Goal: Information Seeking & Learning: Learn about a topic

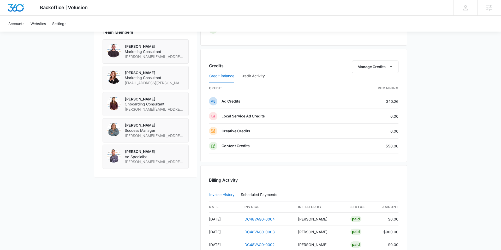
scroll to position [431, 0]
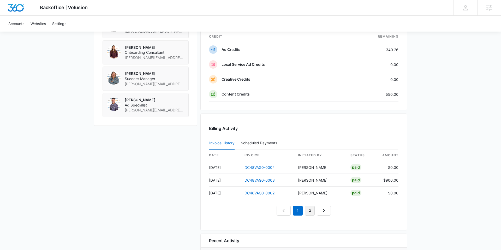
click at [308, 210] on link "2" at bounding box center [310, 211] width 10 height 10
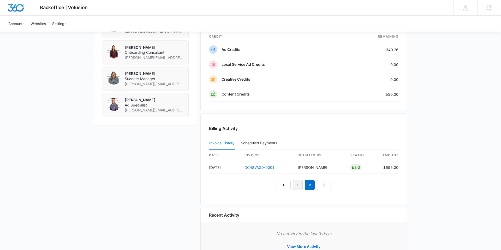
click at [296, 185] on link "1" at bounding box center [298, 185] width 10 height 10
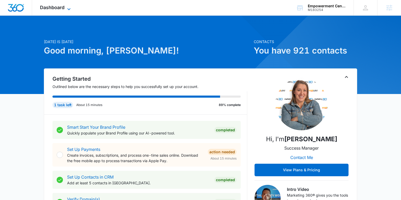
click at [59, 9] on span "Dashboard" at bounding box center [52, 7] width 25 height 5
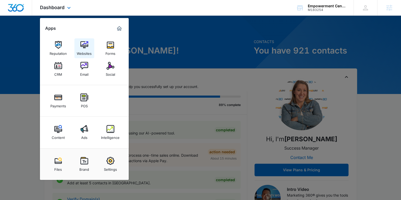
click at [83, 45] on img at bounding box center [84, 45] width 8 height 8
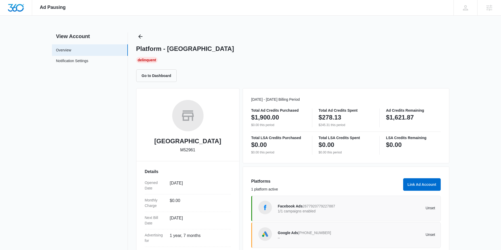
click at [327, 206] on span "2677920779227887" at bounding box center [319, 206] width 33 height 4
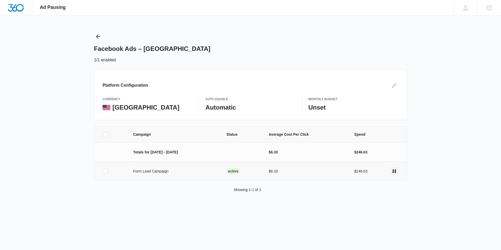
click at [395, 173] on icon "actions.pause" at bounding box center [394, 171] width 6 height 6
click at [392, 171] on icon "actions.activate" at bounding box center [394, 171] width 6 height 6
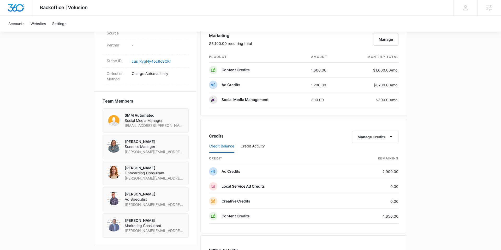
scroll to position [362, 0]
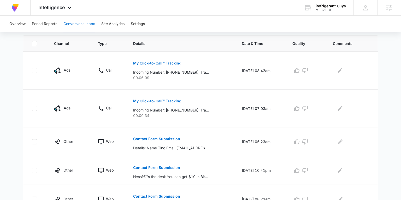
scroll to position [116, 0]
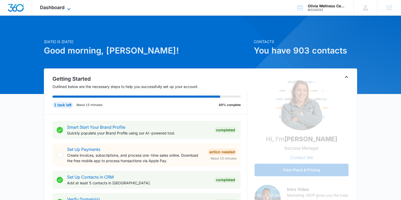
click at [62, 6] on span "Dashboard" at bounding box center [52, 7] width 25 height 5
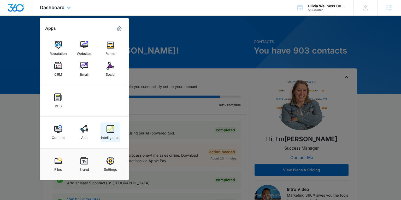
click at [110, 128] on img at bounding box center [110, 129] width 8 height 8
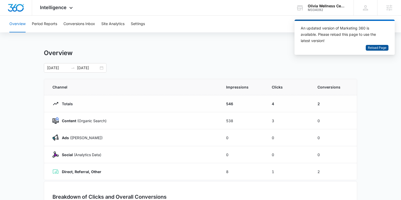
click at [373, 49] on span "Reload Page" at bounding box center [377, 47] width 19 height 5
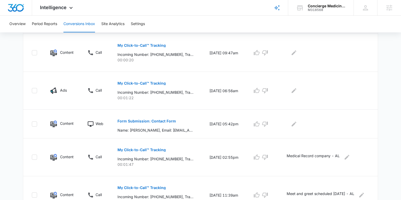
scroll to position [325, 0]
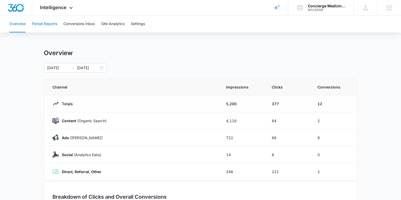
click at [47, 23] on button "Period Reports" at bounding box center [44, 24] width 25 height 17
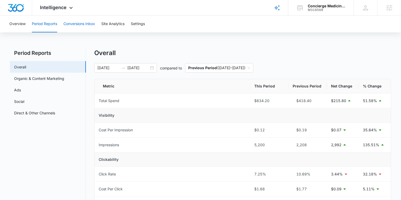
click at [87, 26] on button "Conversions Inbox" at bounding box center [79, 24] width 32 height 17
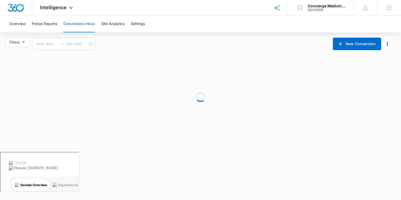
type input "07/12/2025"
type input "08/11/2025"
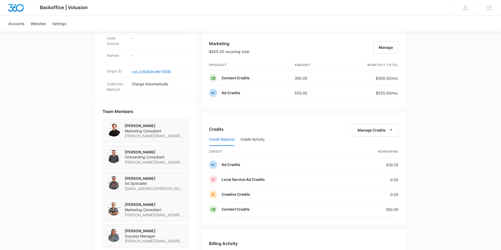
scroll to position [305, 0]
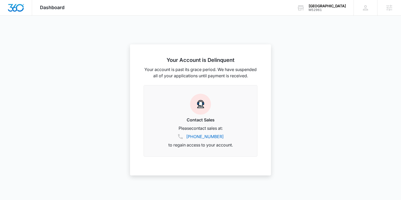
click at [176, 25] on div at bounding box center [200, 100] width 401 height 200
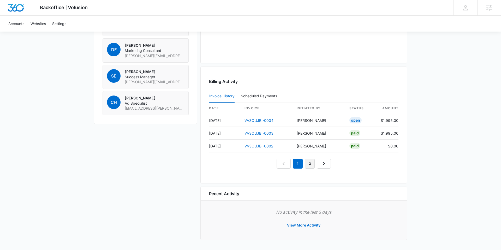
click at [308, 162] on link "2" at bounding box center [310, 164] width 10 height 10
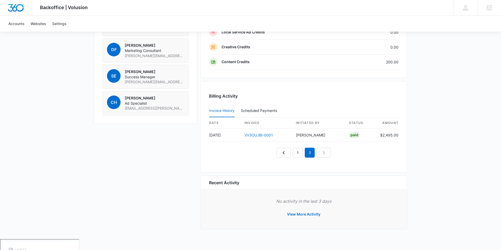
scroll to position [442, 0]
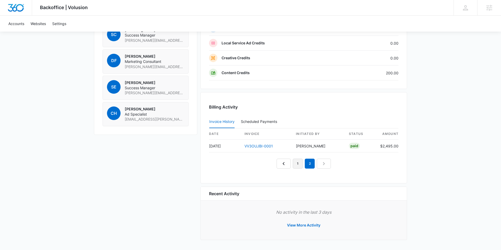
click at [298, 162] on link "1" at bounding box center [298, 164] width 10 height 10
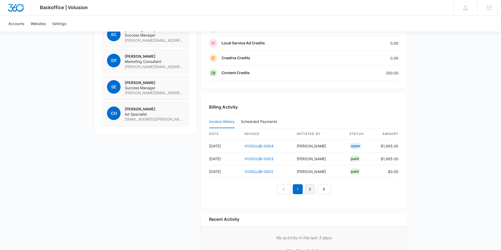
click at [311, 188] on link "2" at bounding box center [310, 189] width 10 height 10
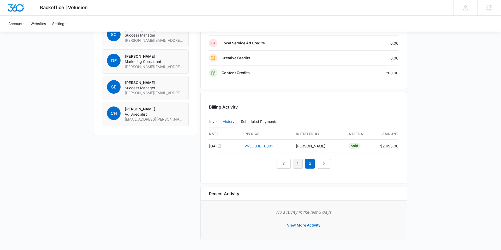
click at [297, 164] on link "1" at bounding box center [298, 164] width 10 height 10
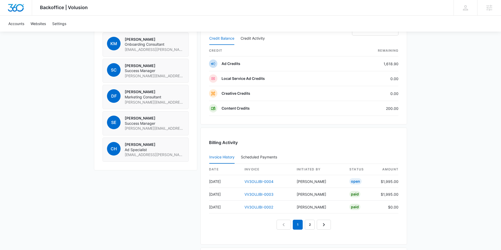
scroll to position [398, 0]
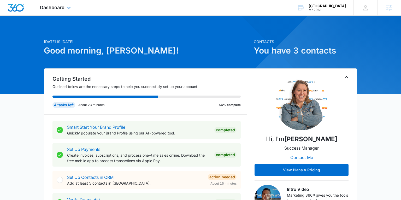
click at [54, 4] on div "Dashboard Apps Reputation Forms CRM Email Social Payments POS Content Ads Intel…" at bounding box center [56, 7] width 48 height 15
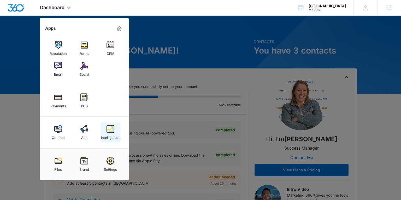
click at [111, 127] on img at bounding box center [110, 129] width 8 height 8
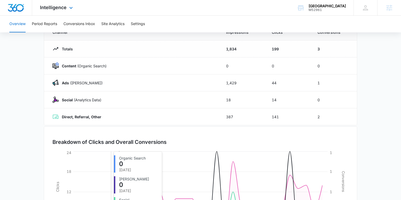
scroll to position [33, 0]
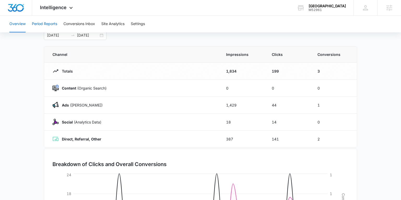
click at [47, 21] on button "Period Reports" at bounding box center [44, 24] width 25 height 17
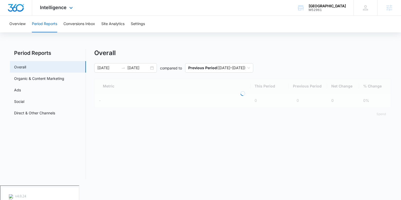
click at [50, 11] on div "Intelligence Apps Reputation Forms CRM Email Social Payments POS Content Ads In…" at bounding box center [57, 7] width 50 height 15
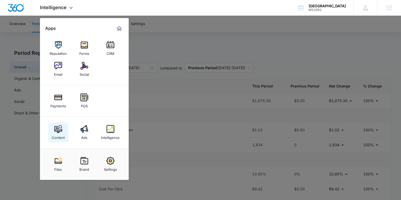
click at [58, 129] on img at bounding box center [58, 129] width 8 height 8
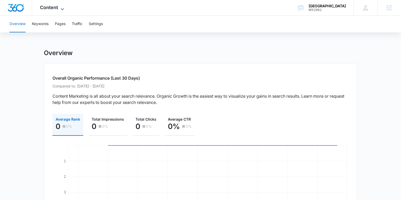
click at [48, 8] on span "Content" at bounding box center [49, 7] width 18 height 5
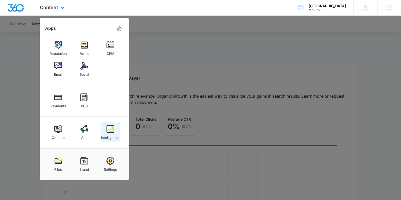
click at [109, 137] on div "Intelligence" at bounding box center [110, 136] width 19 height 7
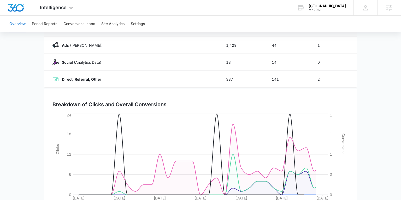
scroll to position [122, 0]
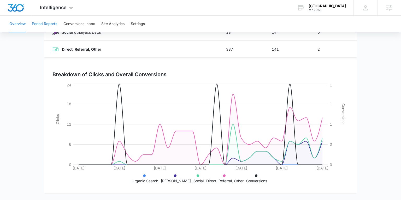
click at [49, 25] on button "Period Reports" at bounding box center [44, 24] width 25 height 17
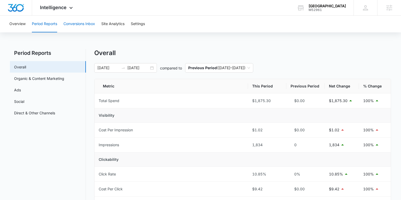
click at [80, 24] on button "Conversions Inbox" at bounding box center [79, 24] width 32 height 17
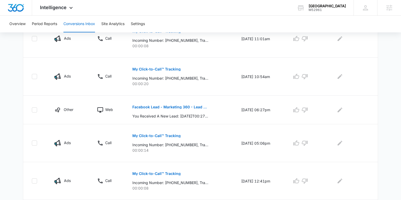
scroll to position [229, 0]
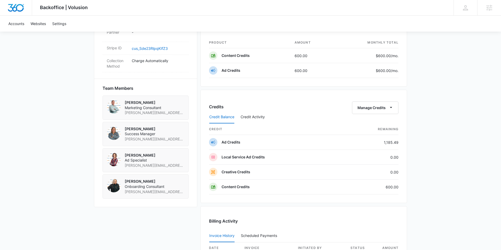
scroll to position [319, 0]
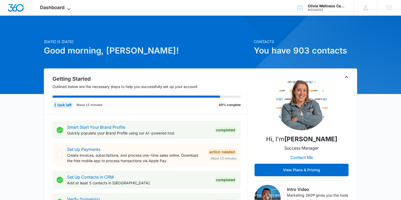
click at [61, 8] on span "Dashboard" at bounding box center [52, 7] width 25 height 5
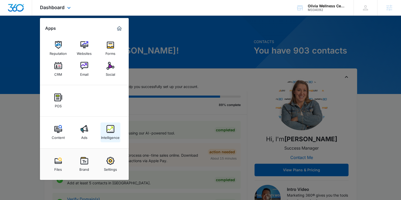
click at [108, 127] on img at bounding box center [110, 129] width 8 height 8
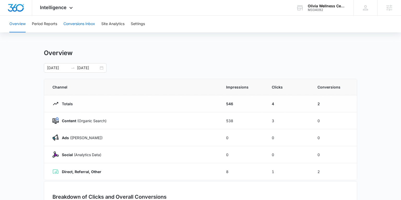
click at [83, 25] on button "Conversions Inbox" at bounding box center [79, 24] width 32 height 17
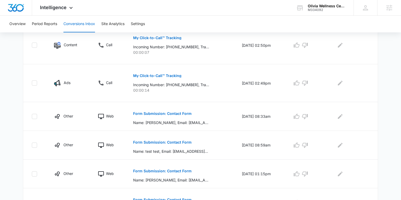
scroll to position [210, 0]
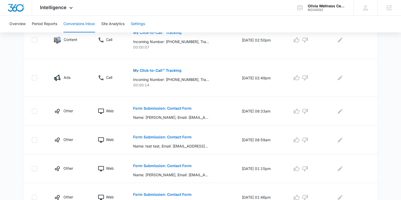
click at [138, 24] on button "Settings" at bounding box center [138, 24] width 14 height 17
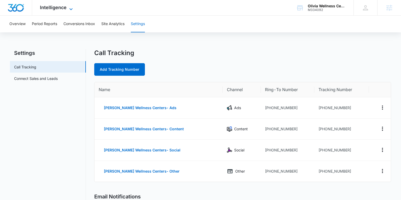
click at [60, 7] on span "Intelligence" at bounding box center [53, 7] width 27 height 5
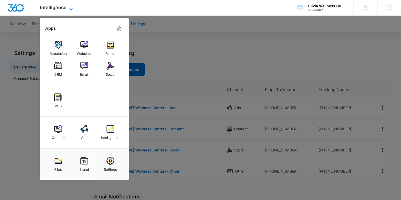
click at [59, 7] on span "Intelligence" at bounding box center [53, 7] width 27 height 5
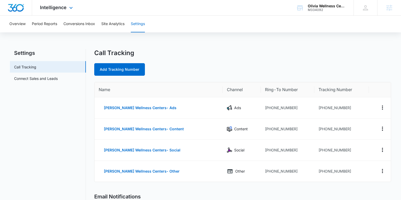
click at [56, 4] on div "Intelligence Apps Reputation Websites Forms CRM Email Social POS Content Ads In…" at bounding box center [57, 7] width 50 height 15
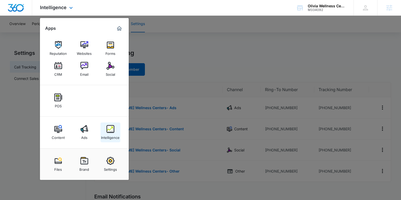
click at [113, 130] on img at bounding box center [110, 129] width 8 height 8
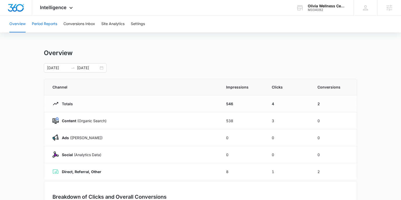
click at [51, 25] on button "Period Reports" at bounding box center [44, 24] width 25 height 17
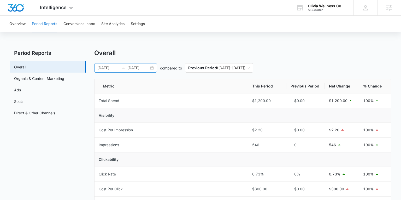
click at [155, 68] on div "02/02/2025 08/01/2025" at bounding box center [125, 67] width 63 height 9
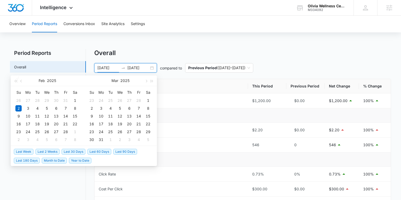
click at [47, 151] on span "Last 2 Weeks" at bounding box center [47, 152] width 24 height 6
type input "07/27/2025"
type input "08/10/2025"
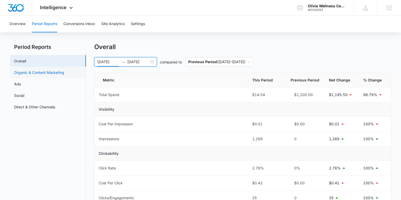
scroll to position [5, 0]
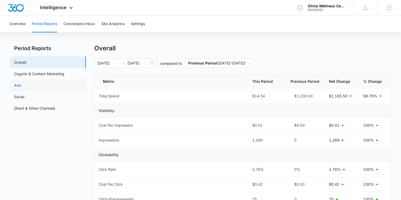
click at [21, 85] on link "Ads" at bounding box center [17, 84] width 7 height 5
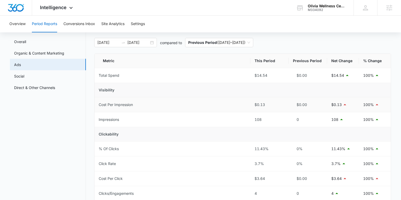
scroll to position [22, 0]
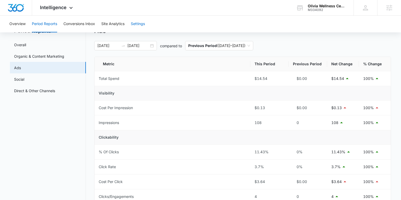
click at [135, 20] on button "Settings" at bounding box center [138, 24] width 14 height 17
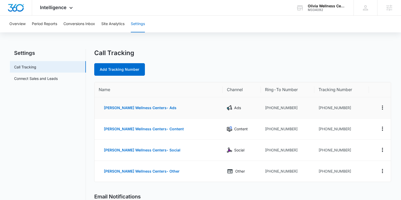
click at [337, 107] on td "+19152210827" at bounding box center [341, 107] width 55 height 21
drag, startPoint x: 338, startPoint y: 107, endPoint x: 315, endPoint y: 108, distance: 23.0
click at [315, 108] on td "+19152210827" at bounding box center [341, 107] width 55 height 21
copy td "9152210827"
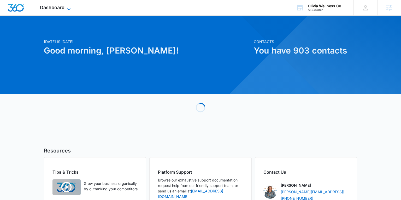
click at [64, 8] on span "Dashboard" at bounding box center [52, 7] width 25 height 5
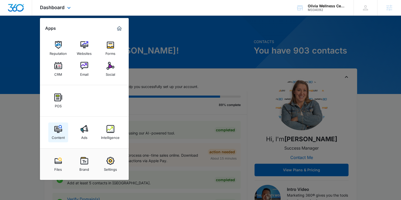
click at [56, 128] on img at bounding box center [58, 129] width 8 height 8
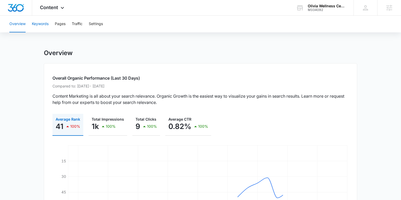
click at [44, 25] on button "Keywords" at bounding box center [40, 24] width 17 height 17
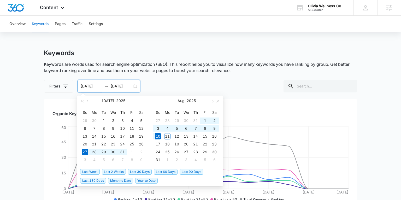
click at [100, 89] on input "07/27/2025" at bounding box center [92, 86] width 22 height 6
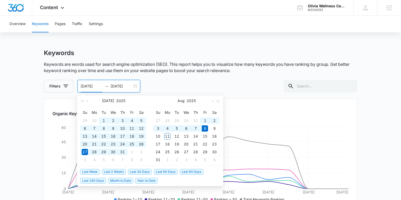
click at [97, 180] on span "Last 180 Days" at bounding box center [93, 181] width 26 height 6
type input "02/09/2025"
type input "08/08/2025"
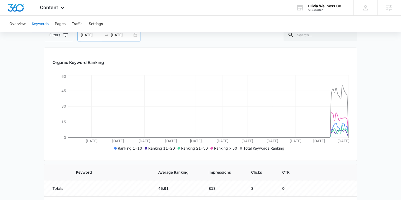
scroll to position [49, 0]
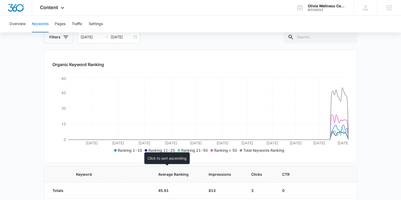
click at [158, 173] on span "Average Ranking" at bounding box center [173, 173] width 30 height 5
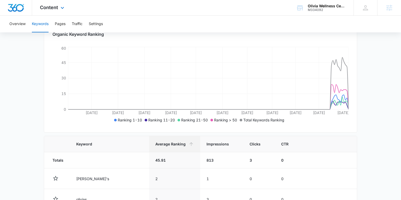
scroll to position [79, 0]
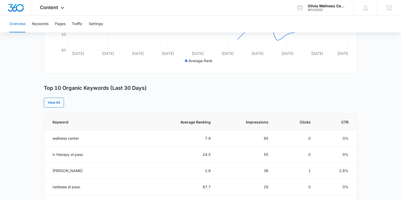
scroll to position [153, 0]
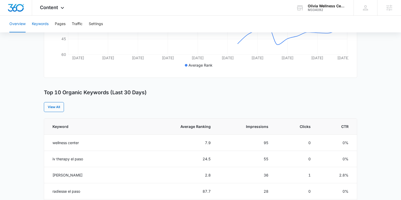
click at [42, 23] on button "Keywords" at bounding box center [40, 24] width 17 height 17
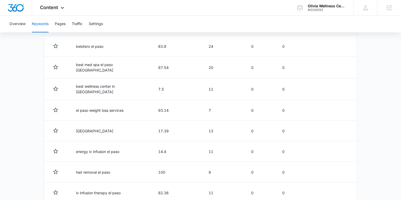
scroll to position [282, 0]
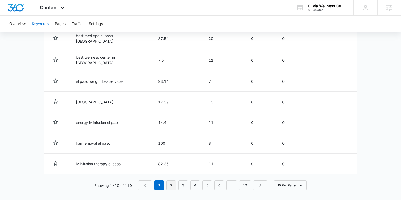
click at [173, 180] on link "2" at bounding box center [171, 185] width 10 height 10
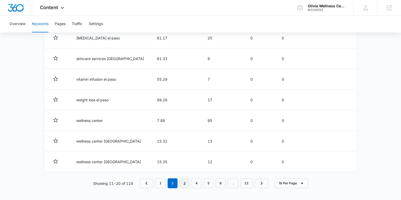
click at [186, 183] on link "3" at bounding box center [184, 183] width 10 height 10
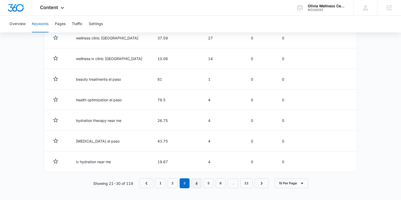
click at [196, 182] on link "4" at bounding box center [197, 183] width 10 height 10
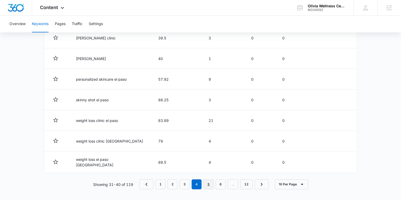
click at [211, 182] on link "5" at bounding box center [209, 184] width 10 height 10
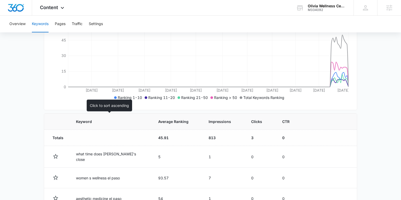
scroll to position [109, 0]
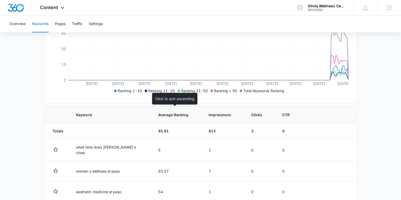
click at [165, 113] on span "Average Ranking" at bounding box center [173, 114] width 30 height 5
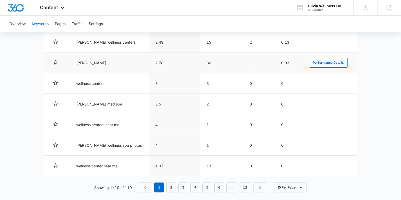
scroll to position [282, 0]
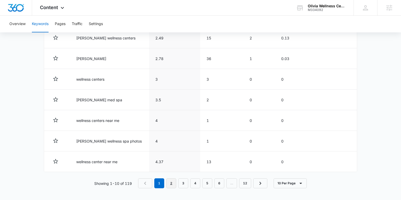
click at [172, 179] on link "2" at bounding box center [171, 183] width 10 height 10
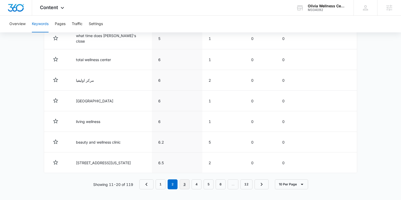
click at [182, 183] on link "3" at bounding box center [184, 184] width 10 height 10
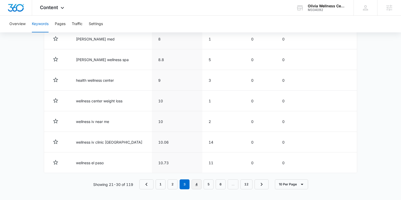
click at [199, 182] on link "4" at bounding box center [197, 184] width 10 height 10
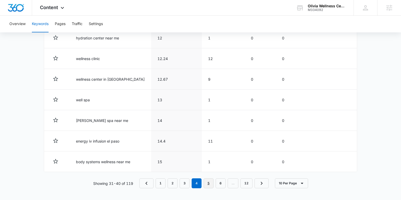
click at [209, 182] on link "5" at bounding box center [209, 183] width 10 height 10
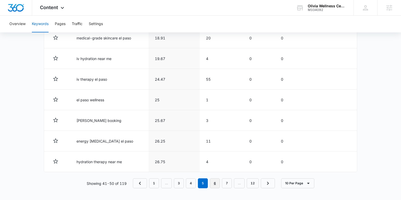
click at [215, 181] on link "6" at bounding box center [215, 183] width 10 height 10
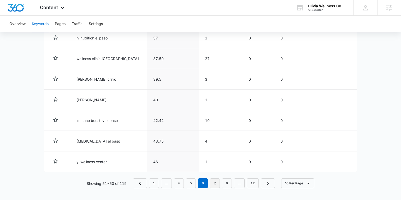
click at [215, 182] on link "7" at bounding box center [215, 183] width 10 height 10
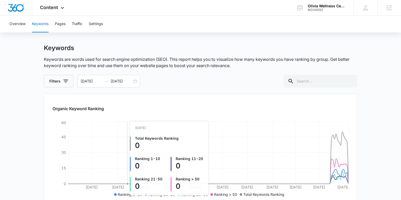
scroll to position [10, 0]
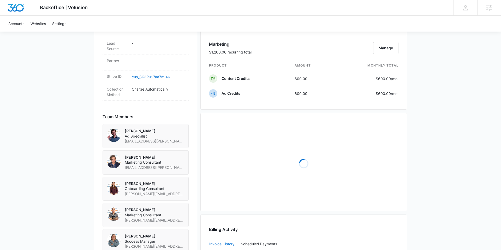
scroll to position [350, 0]
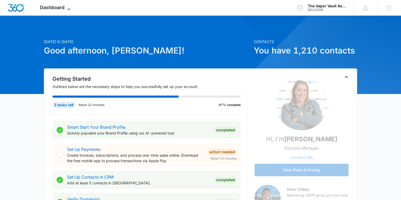
click at [48, 6] on span "Dashboard" at bounding box center [52, 7] width 25 height 5
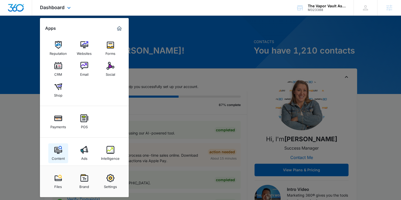
click at [60, 152] on img at bounding box center [58, 150] width 8 height 8
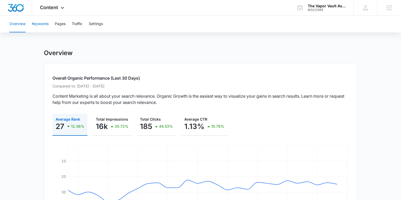
click at [41, 25] on button "Keywords" at bounding box center [40, 24] width 17 height 17
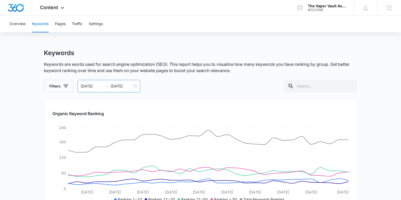
click at [132, 86] on input "07/27/2025" at bounding box center [122, 86] width 22 height 6
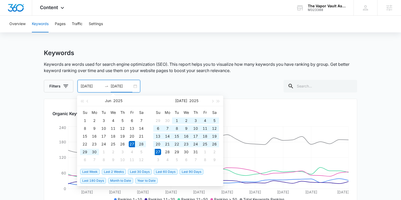
type input "07/27/2025"
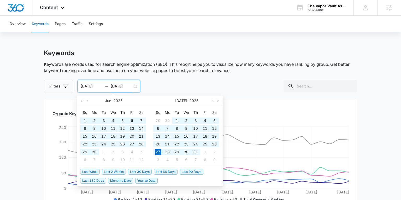
click at [95, 181] on span "Last 180 Days" at bounding box center [93, 181] width 26 height 6
type input "02/09/2025"
type input "08/08/2025"
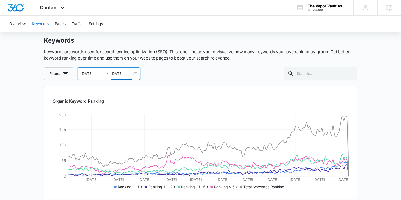
scroll to position [13, 0]
click at [55, 11] on div "Content Apps Reputation Websites Forms CRM Email Social Shop Payments POS Conte…" at bounding box center [52, 7] width 41 height 15
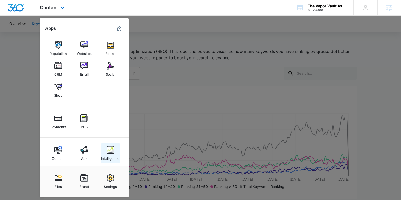
click at [109, 157] on div "Intelligence" at bounding box center [110, 157] width 19 height 7
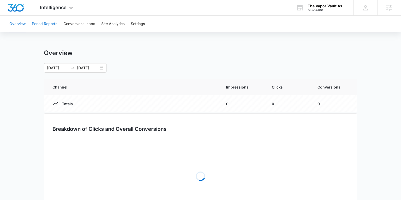
click at [53, 21] on button "Period Reports" at bounding box center [44, 24] width 25 height 17
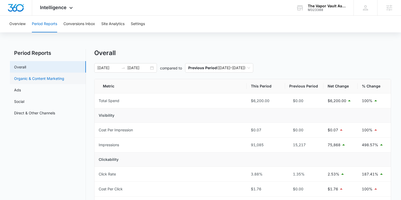
click at [55, 76] on link "Organic & Content Marketing" at bounding box center [39, 78] width 50 height 5
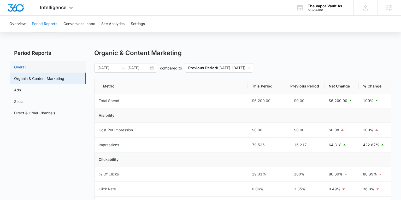
click at [23, 64] on link "Overall" at bounding box center [20, 66] width 12 height 5
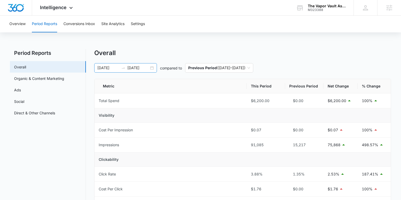
click at [150, 68] on div "02/09/2025 08/08/2025" at bounding box center [125, 67] width 63 height 9
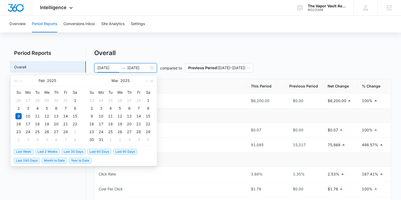
click at [46, 152] on span "Last 2 Weeks" at bounding box center [47, 152] width 24 height 6
type input "07/27/2025"
type input "08/10/2025"
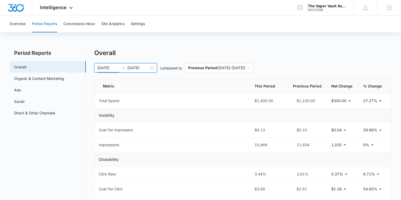
click at [154, 67] on div "07/27/2025 08/10/2025" at bounding box center [125, 67] width 63 height 9
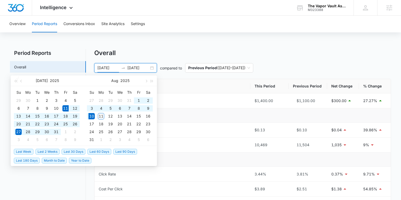
click at [80, 151] on span "Last 30 Days" at bounding box center [74, 152] width 24 height 6
type input "07/11/2025"
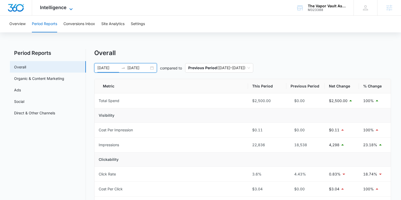
click at [54, 9] on span "Intelligence" at bounding box center [53, 7] width 27 height 5
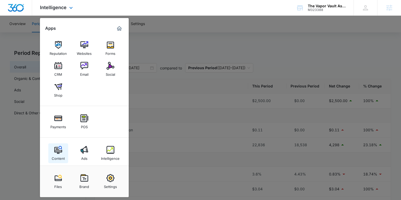
click at [58, 151] on img at bounding box center [58, 150] width 8 height 8
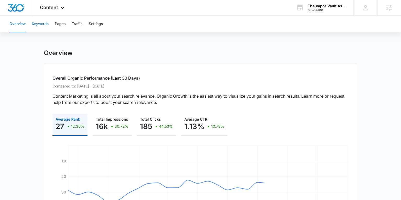
click at [40, 23] on button "Keywords" at bounding box center [40, 24] width 17 height 17
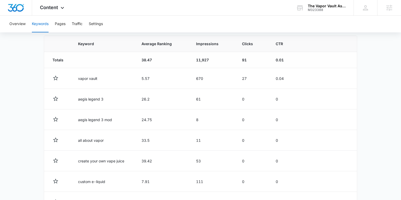
click at [154, 44] on span "Average Ranking" at bounding box center [158, 43] width 34 height 5
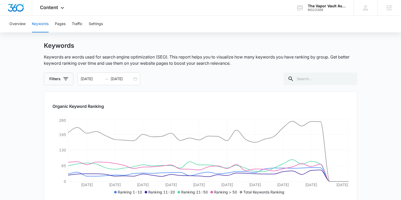
scroll to position [7, 0]
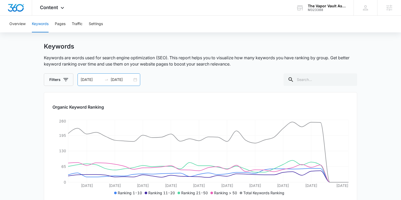
click at [134, 79] on div "07/11/2025 08/10/2025" at bounding box center [108, 79] width 63 height 13
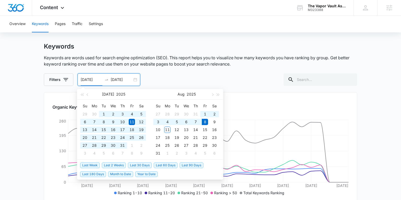
click at [96, 174] on span "Last 180 Days" at bounding box center [93, 174] width 26 height 6
type input "02/09/2025"
type input "08/08/2025"
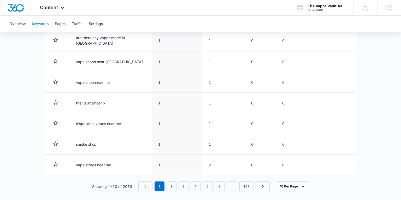
scroll to position [282, 0]
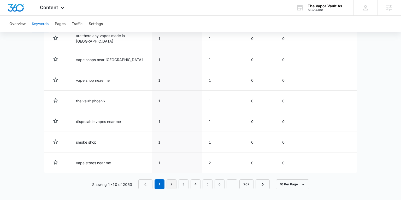
click at [173, 182] on link "2" at bounding box center [171, 184] width 10 height 10
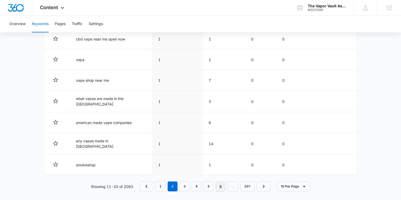
click at [224, 181] on link "6" at bounding box center [221, 186] width 10 height 10
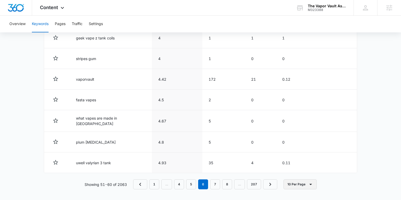
click at [300, 184] on button "10 Per Page" at bounding box center [299, 184] width 33 height 10
click at [301, 170] on button "100 Per Page" at bounding box center [305, 167] width 42 height 8
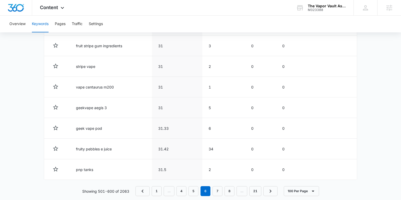
scroll to position [2131, 0]
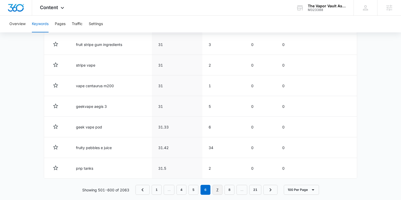
click at [217, 185] on link "7" at bounding box center [217, 190] width 10 height 10
click at [197, 185] on link "6" at bounding box center [193, 190] width 10 height 10
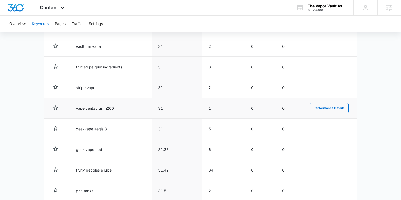
scroll to position [2108, 0]
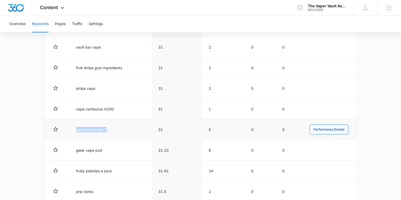
drag, startPoint x: 73, startPoint y: 123, endPoint x: 112, endPoint y: 122, distance: 39.1
click at [112, 122] on td "geekvape aegis 3" at bounding box center [111, 129] width 82 height 21
click at [79, 128] on td "geekvape aegis 3" at bounding box center [111, 129] width 82 height 21
drag, startPoint x: 77, startPoint y: 124, endPoint x: 103, endPoint y: 123, distance: 26.1
click at [103, 123] on td "geekvape aegis 3" at bounding box center [111, 129] width 82 height 21
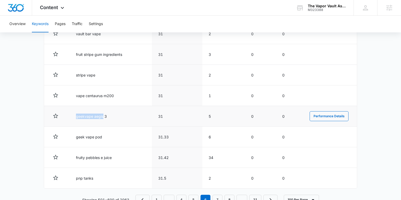
scroll to position [2124, 0]
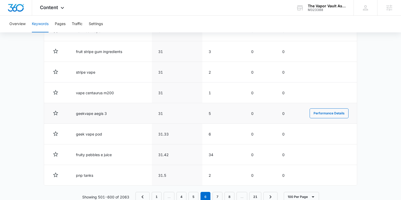
click at [98, 111] on td "geekvape aegis 3" at bounding box center [111, 113] width 82 height 21
drag, startPoint x: 107, startPoint y: 106, endPoint x: 76, endPoint y: 107, distance: 30.3
click at [76, 107] on td "geekvape aegis 3" at bounding box center [111, 113] width 82 height 21
click at [220, 192] on link "7" at bounding box center [217, 197] width 10 height 10
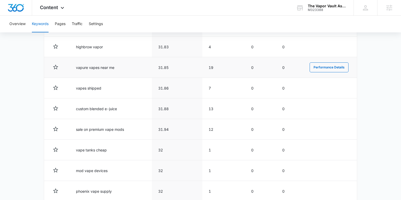
scroll to position [315, 0]
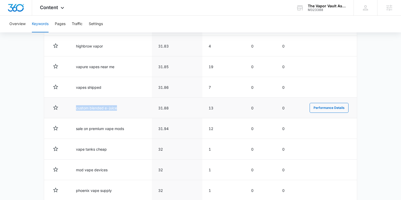
drag, startPoint x: 117, startPoint y: 107, endPoint x: 74, endPoint y: 109, distance: 43.9
click at [74, 109] on td "custom blended e-juice" at bounding box center [111, 108] width 82 height 21
click at [123, 111] on td "custom blended e-juice" at bounding box center [111, 108] width 82 height 21
drag, startPoint x: 120, startPoint y: 108, endPoint x: 73, endPoint y: 108, distance: 46.7
click at [73, 108] on td "custom blended e-juice" at bounding box center [111, 108] width 82 height 21
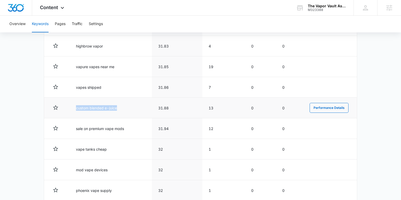
drag, startPoint x: 129, startPoint y: 106, endPoint x: 74, endPoint y: 109, distance: 55.1
click at [74, 109] on td "custom blended e-juice" at bounding box center [111, 108] width 82 height 21
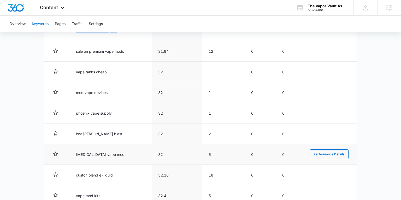
scroll to position [395, 0]
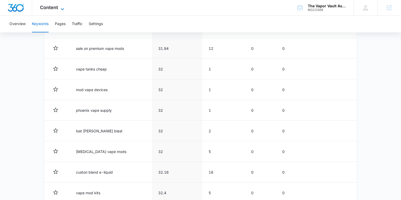
click at [47, 7] on span "Content" at bounding box center [49, 7] width 18 height 5
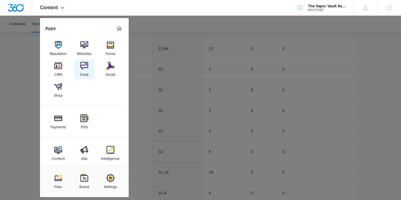
click at [87, 73] on div "Email" at bounding box center [84, 73] width 8 height 7
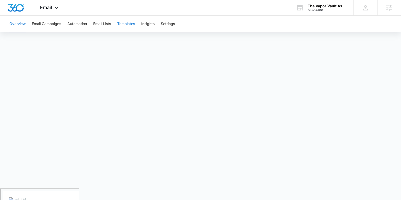
click at [135, 24] on button "Templates" at bounding box center [126, 24] width 18 height 17
click at [48, 7] on span "Email" at bounding box center [46, 7] width 12 height 5
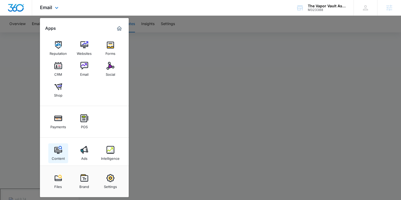
click at [57, 149] on img at bounding box center [58, 150] width 8 height 8
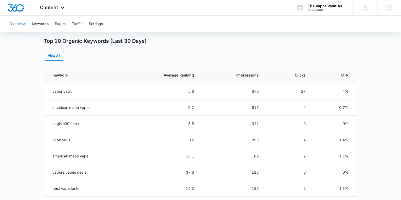
scroll to position [204, 0]
click at [53, 10] on span "Content" at bounding box center [49, 7] width 18 height 5
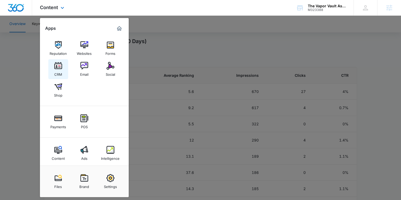
click at [59, 67] on img at bounding box center [58, 66] width 8 height 8
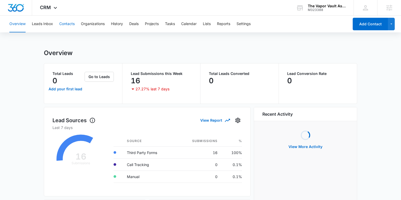
click at [68, 25] on button "Contacts" at bounding box center [66, 24] width 15 height 17
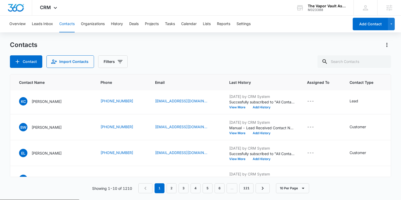
scroll to position [0, 41]
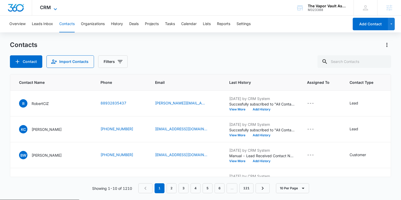
click at [46, 7] on span "CRM" at bounding box center [45, 7] width 11 height 5
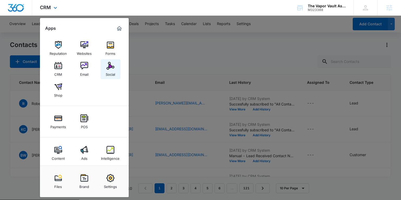
click at [110, 75] on div "Social" at bounding box center [110, 73] width 9 height 7
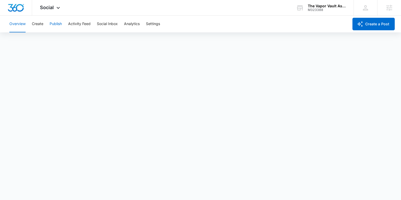
click at [53, 24] on button "Publish" at bounding box center [56, 24] width 12 height 17
click at [37, 27] on button "Create" at bounding box center [37, 24] width 11 height 17
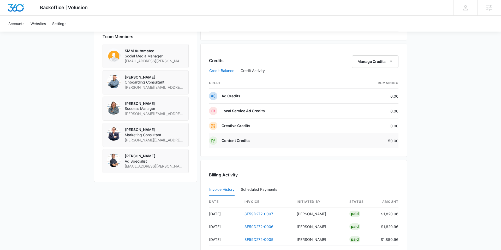
scroll to position [373, 0]
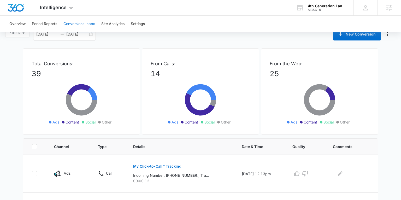
scroll to position [17, 0]
